Goal: Subscribe to service/newsletter

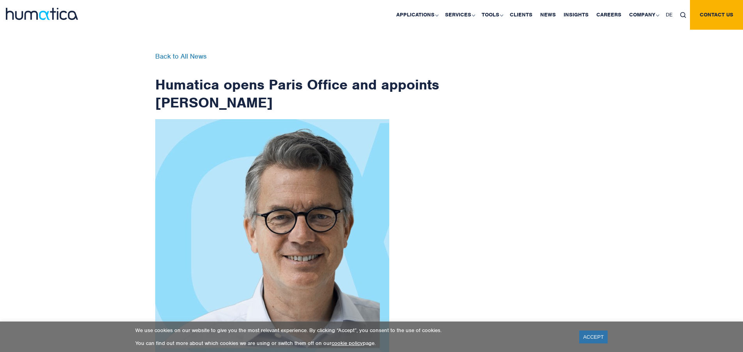
scroll to position [1245, 0]
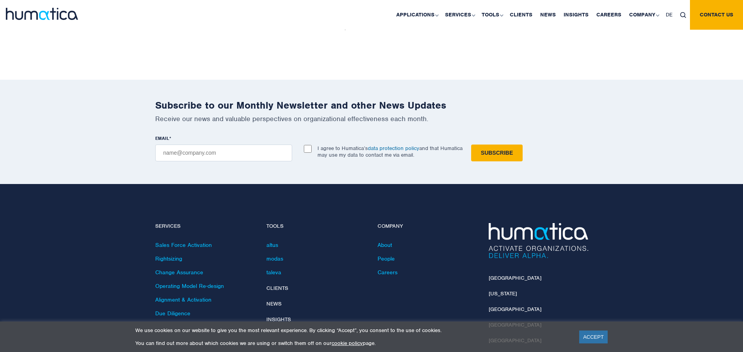
checkbox input "true"
type input "[EMAIL_ADDRESS][DOMAIN_NAME]"
click at [471, 144] on input "Subscribe" at bounding box center [497, 152] width 52 height 17
